Goal: Task Accomplishment & Management: Manage account settings

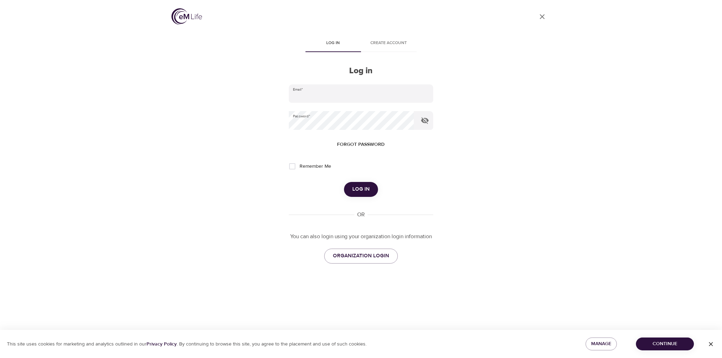
type input "[PERSON_NAME][EMAIL_ADDRESS][PERSON_NAME][DOMAIN_NAME]"
click at [370, 186] on button "Log in" at bounding box center [361, 189] width 34 height 15
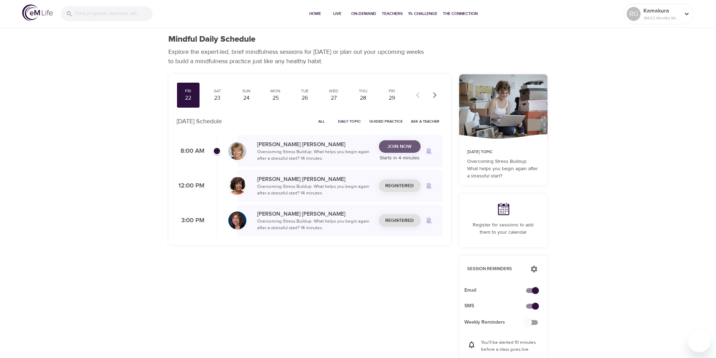
click at [388, 143] on span "Join Now" at bounding box center [399, 146] width 24 height 9
click at [390, 146] on span "Join Now" at bounding box center [399, 146] width 24 height 9
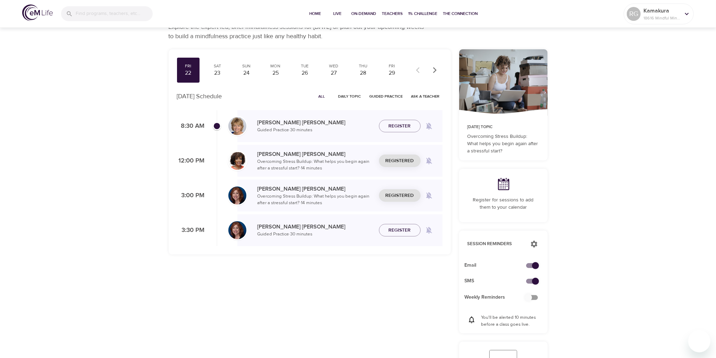
scroll to position [39, 0]
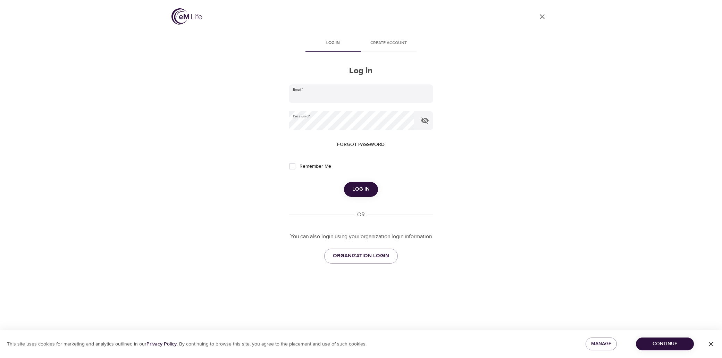
type input "[PERSON_NAME][EMAIL_ADDRESS][PERSON_NAME][DOMAIN_NAME]"
click at [546, 198] on div "User Profile Log in Create account Log in Email   * [PERSON_NAME][EMAIL_ADDRESS…" at bounding box center [360, 179] width 395 height 358
